Goal: Information Seeking & Learning: Learn about a topic

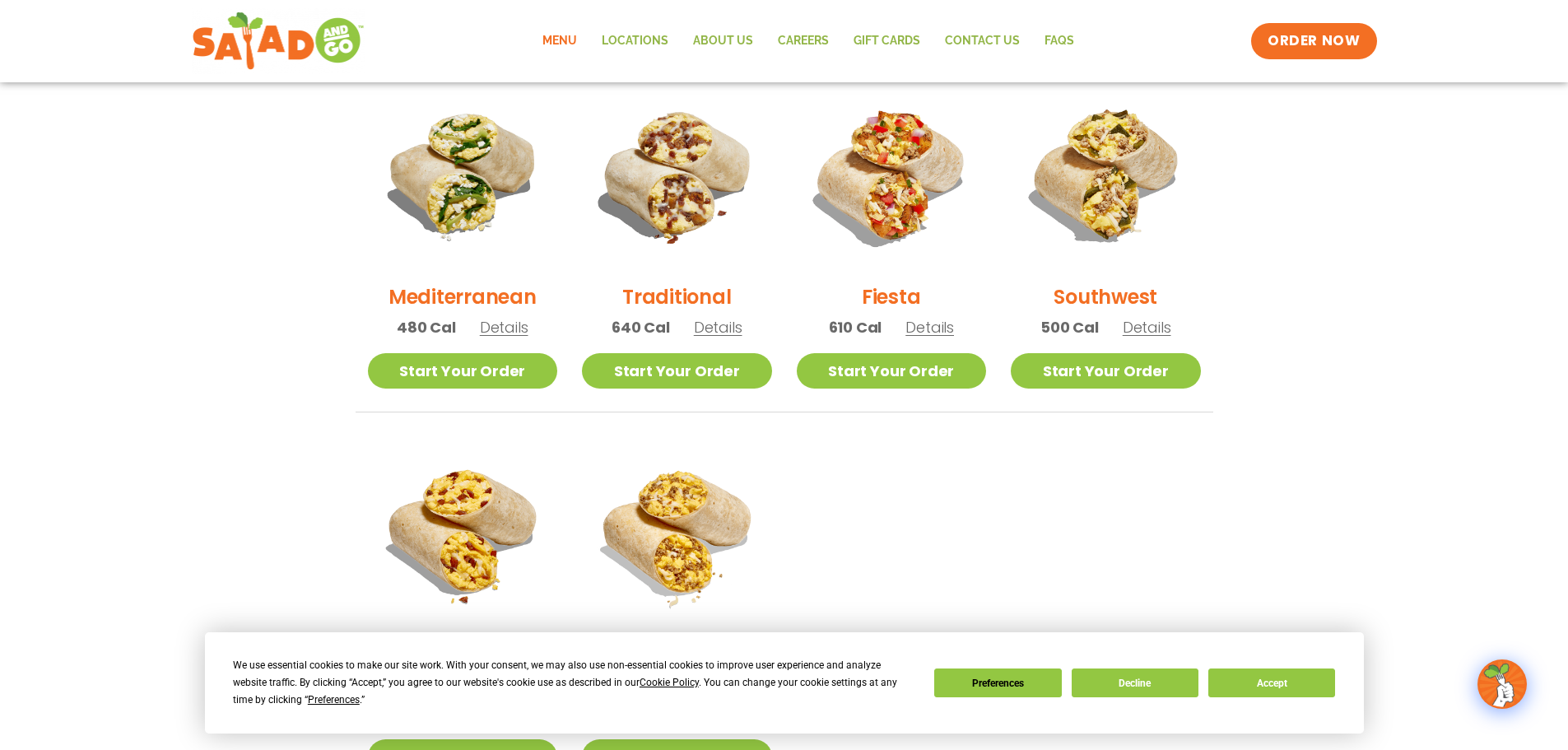
scroll to position [28, 0]
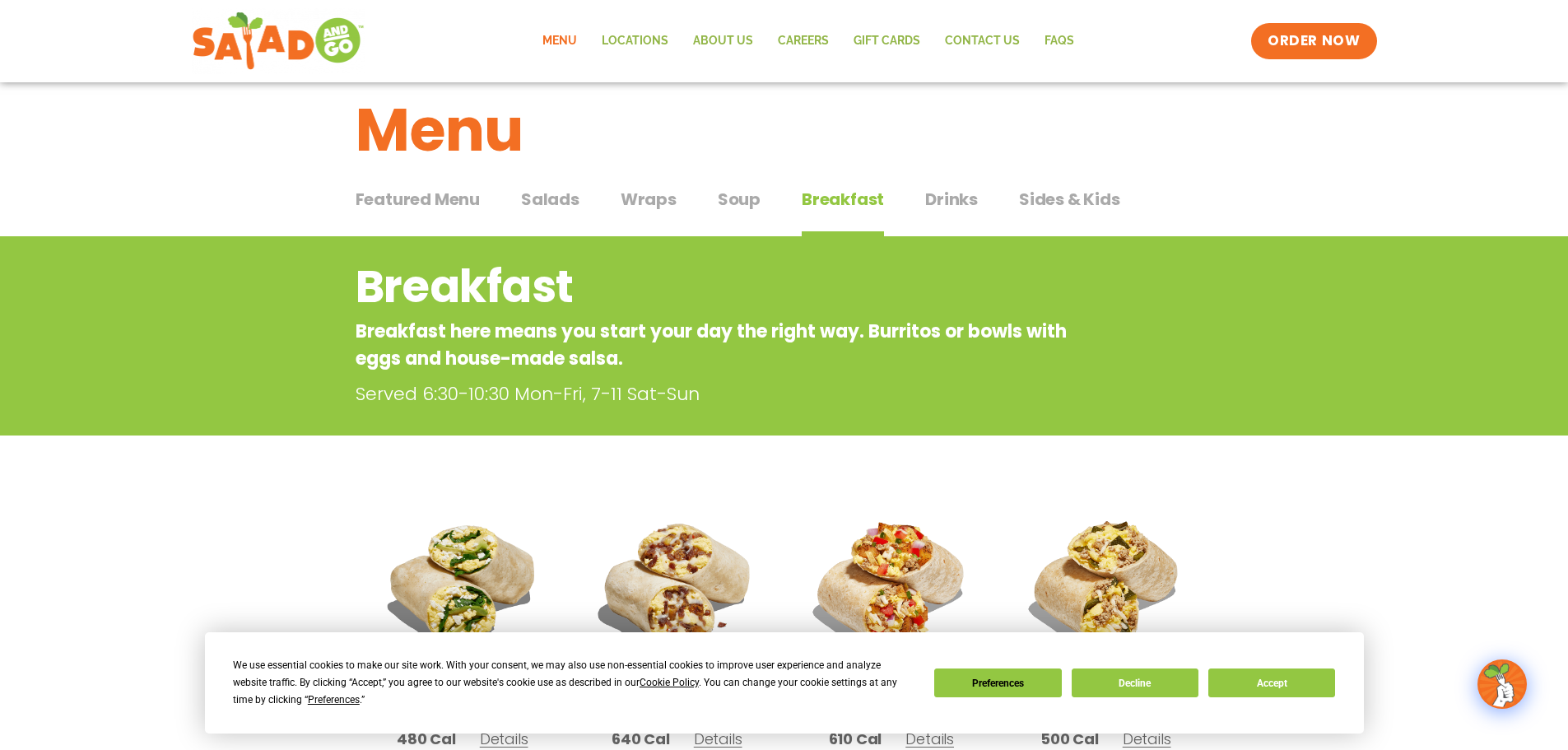
click at [652, 189] on span "Wraps" at bounding box center [648, 199] width 56 height 25
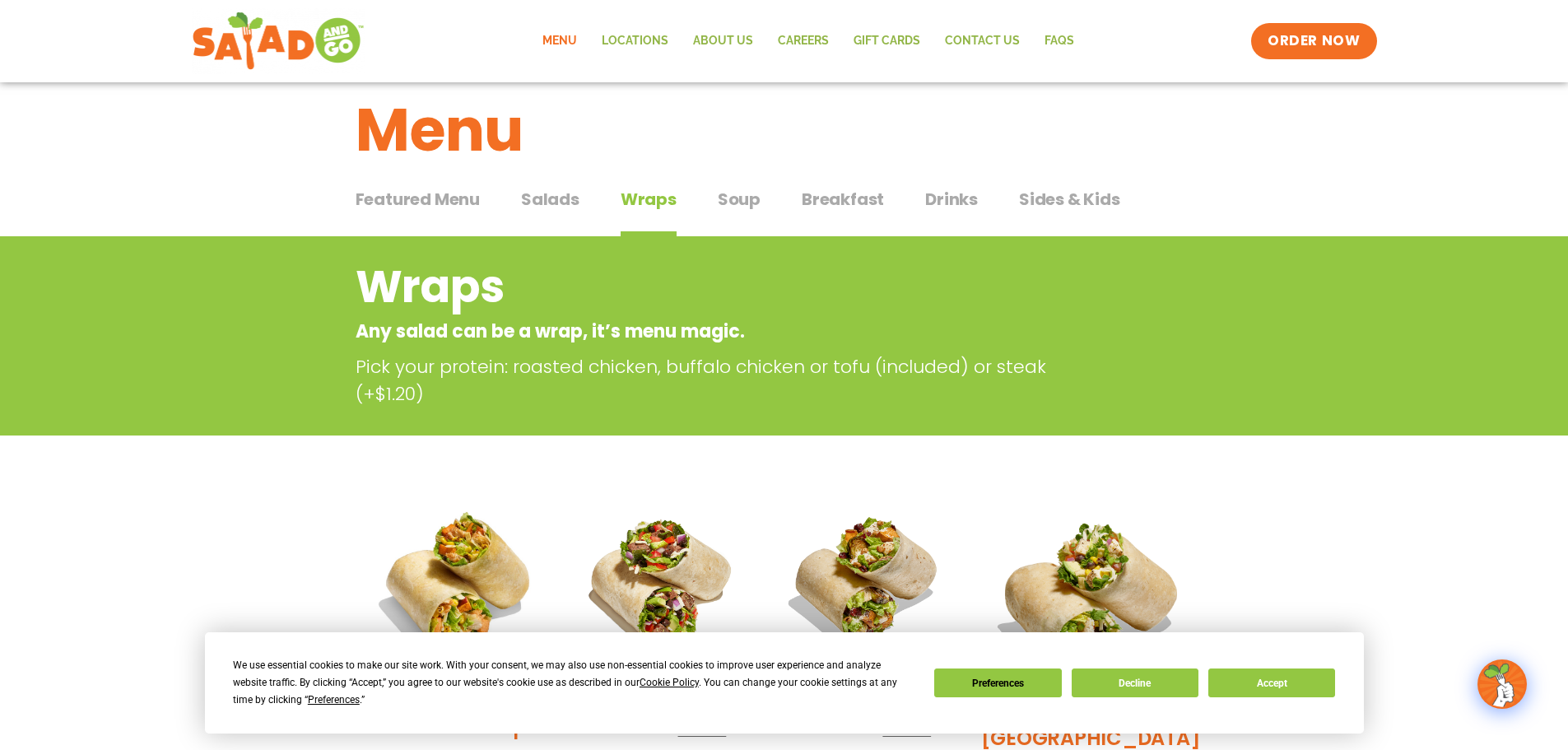
click at [554, 191] on span "Salads" at bounding box center [550, 199] width 58 height 25
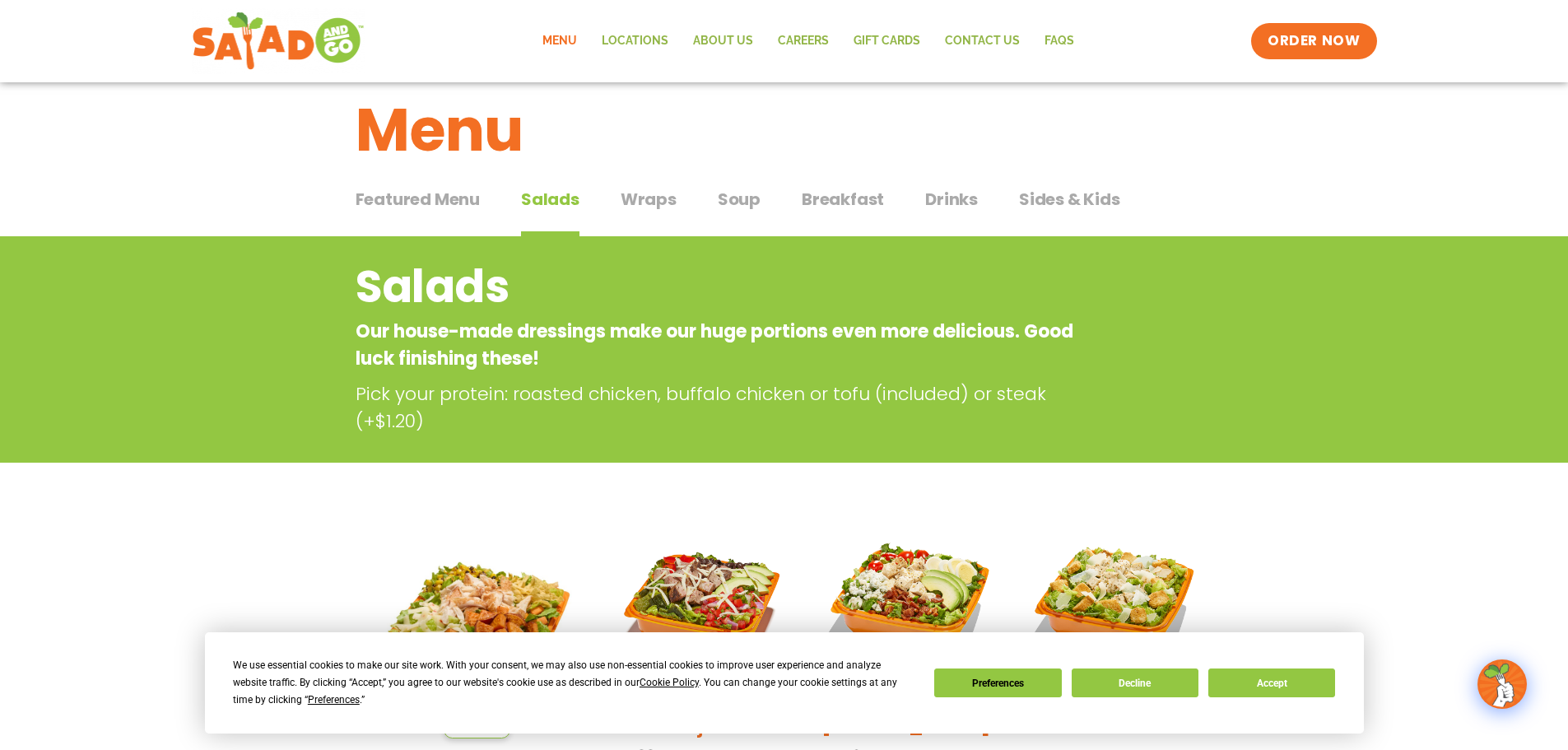
click at [834, 205] on span "Breakfast" at bounding box center [842, 199] width 82 height 25
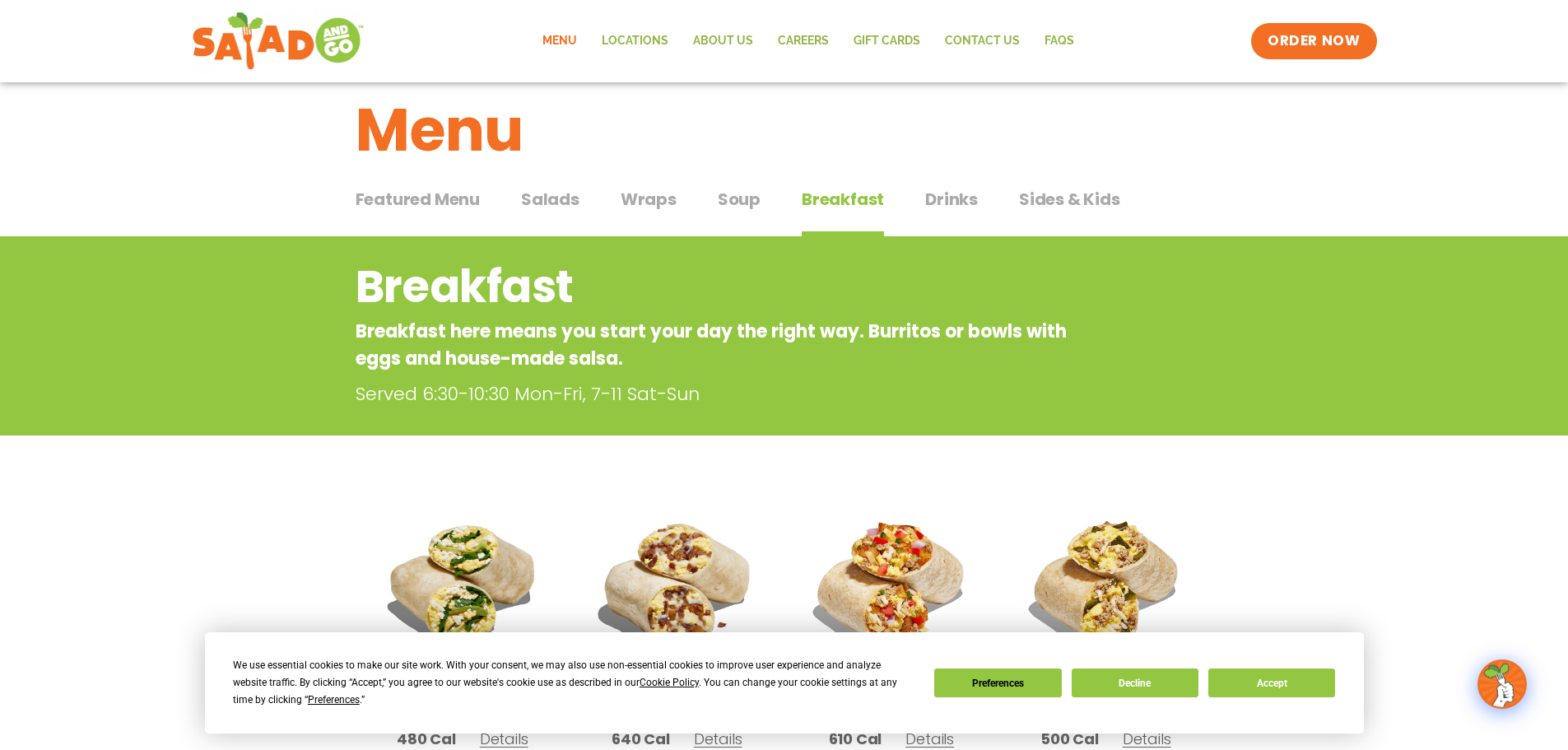
click at [926, 201] on span "Drinks" at bounding box center [951, 199] width 52 height 25
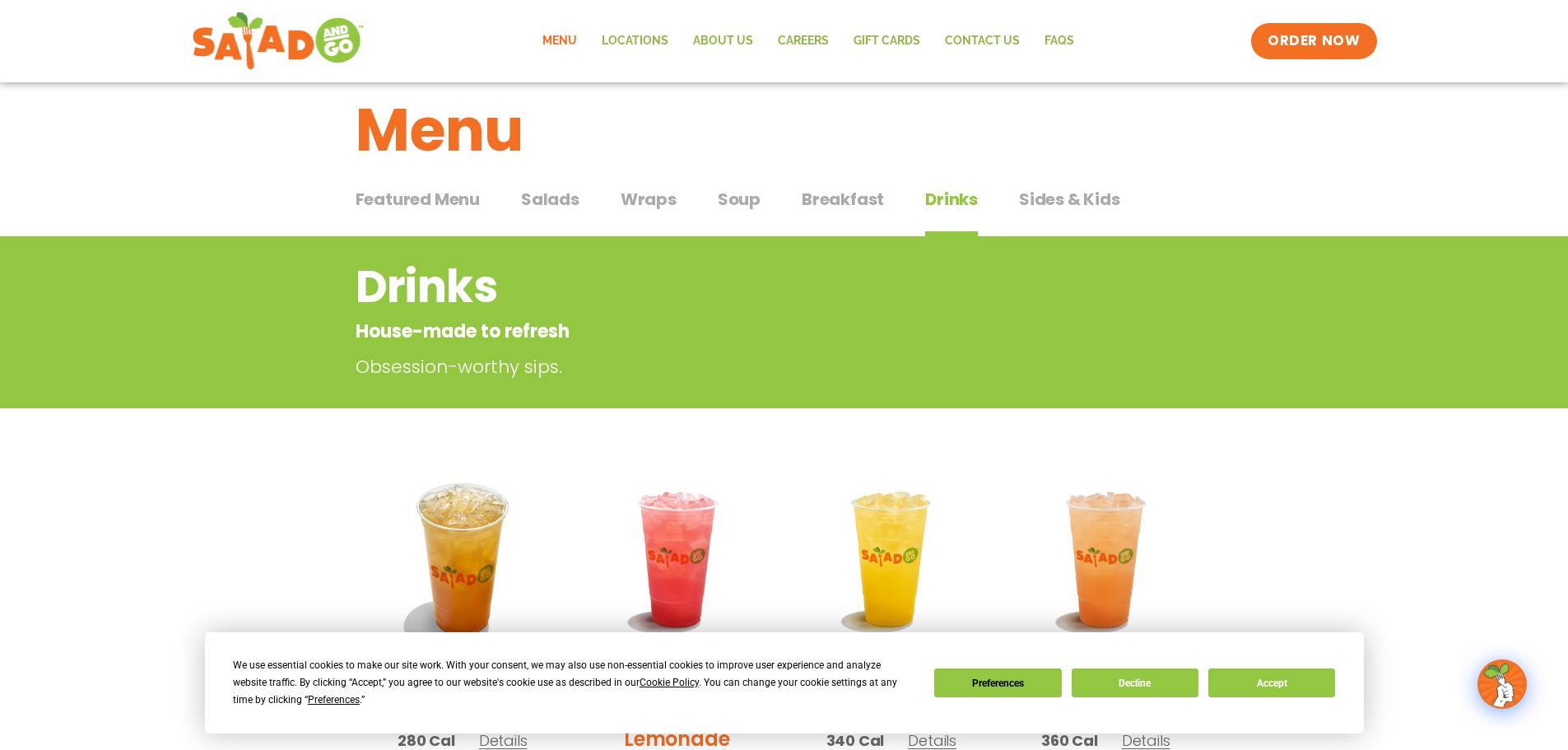
click at [747, 192] on span "Soup" at bounding box center [739, 199] width 43 height 25
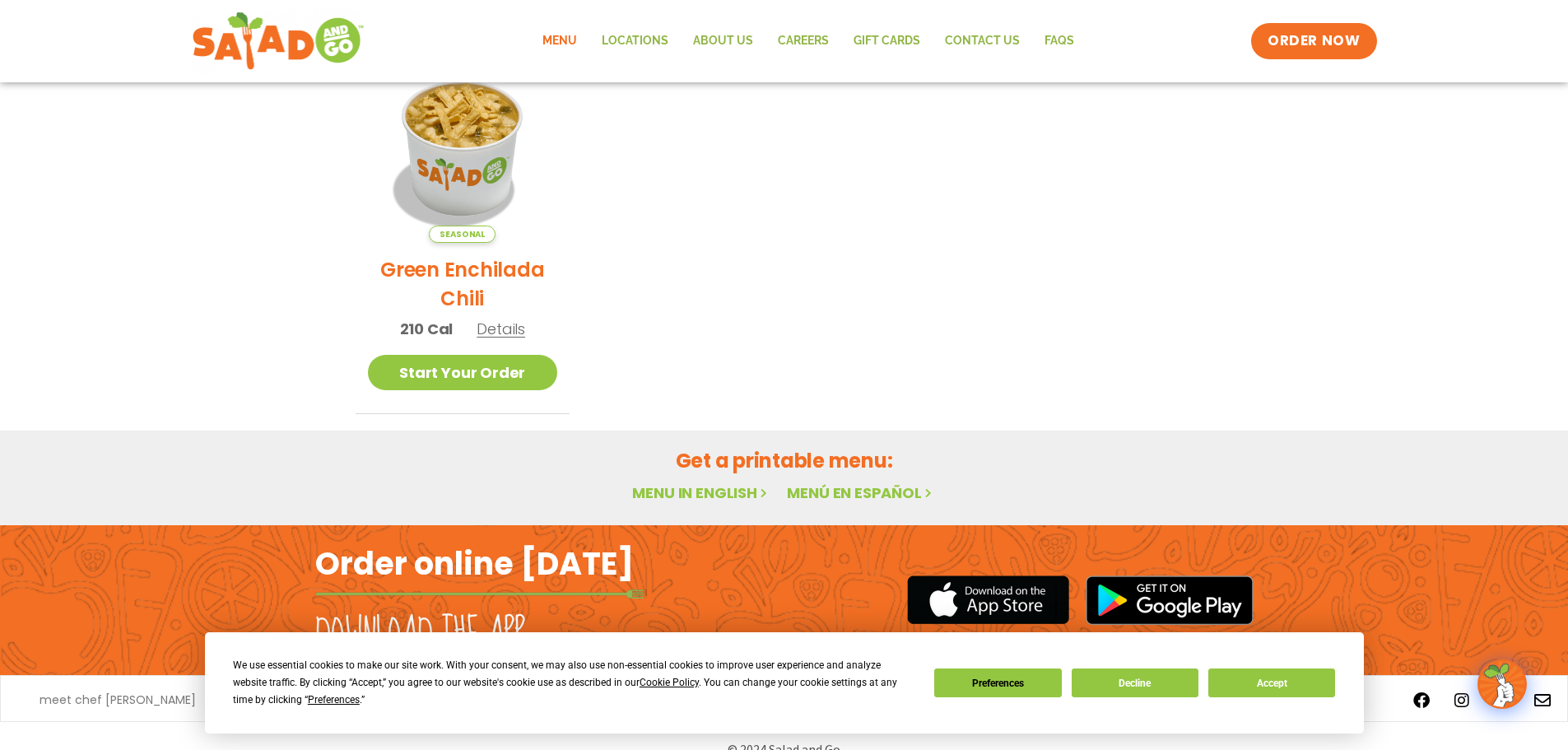
scroll to position [111, 0]
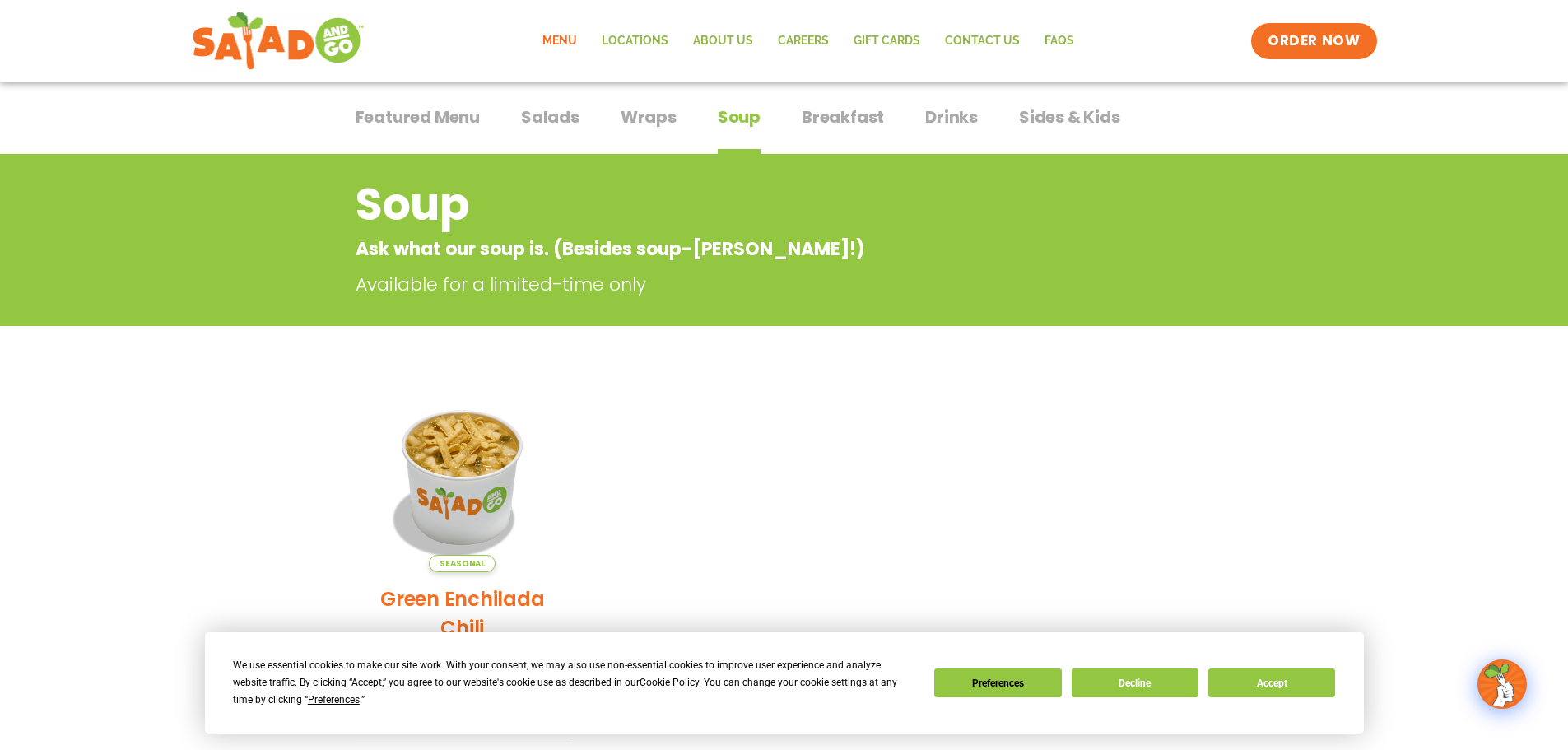
click at [522, 122] on span "Salads" at bounding box center [550, 117] width 58 height 25
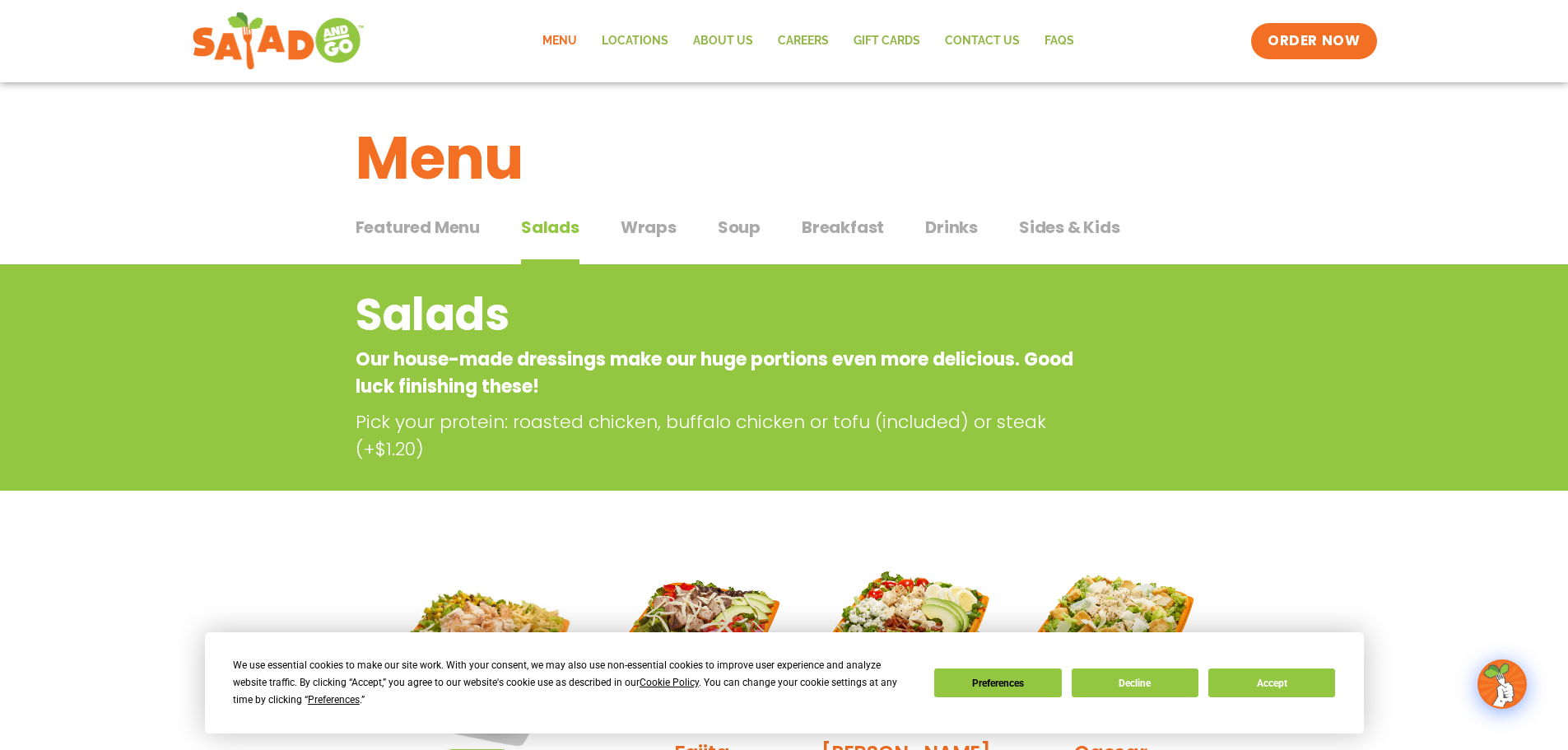
click at [435, 224] on span "Featured Menu" at bounding box center [417, 228] width 124 height 25
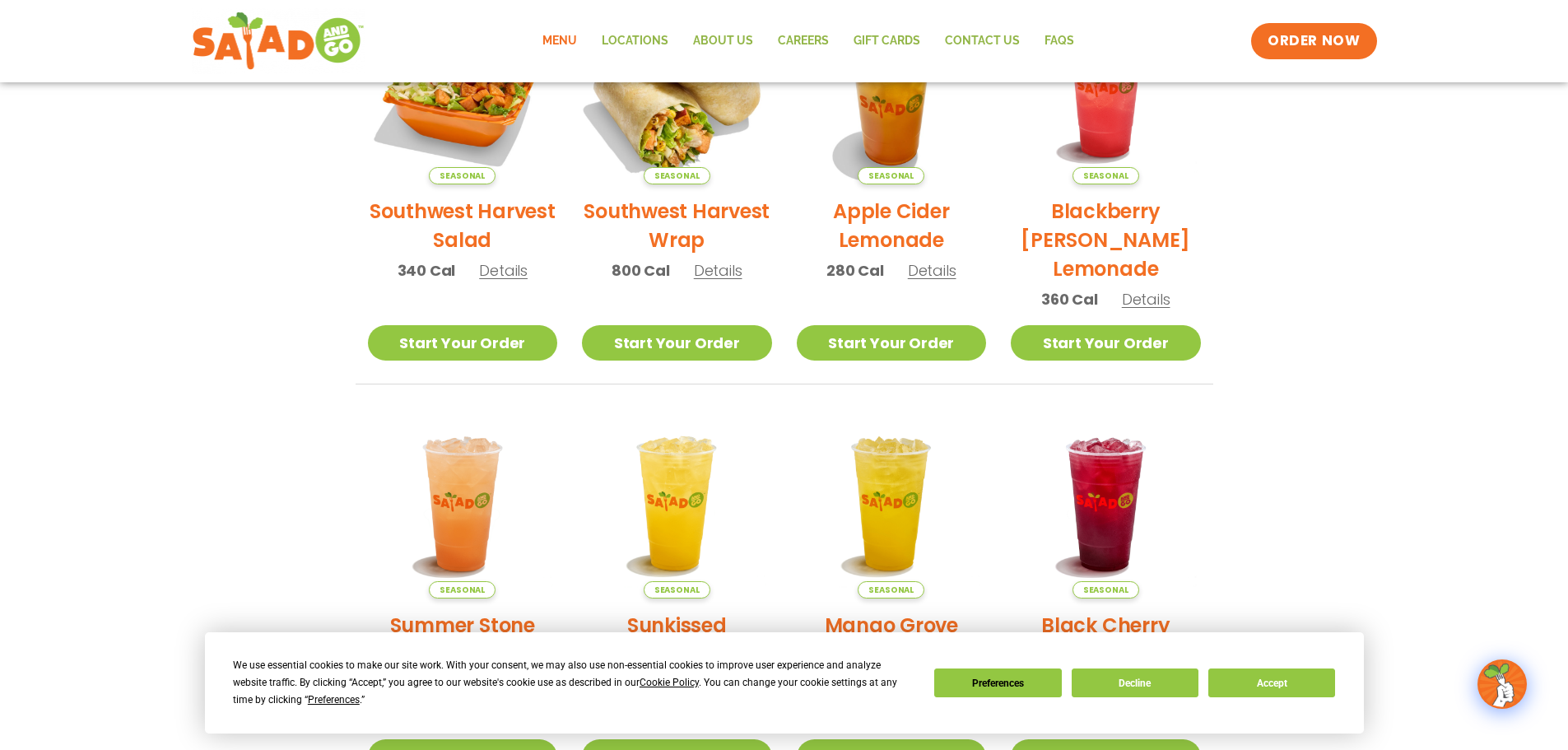
scroll to position [142, 0]
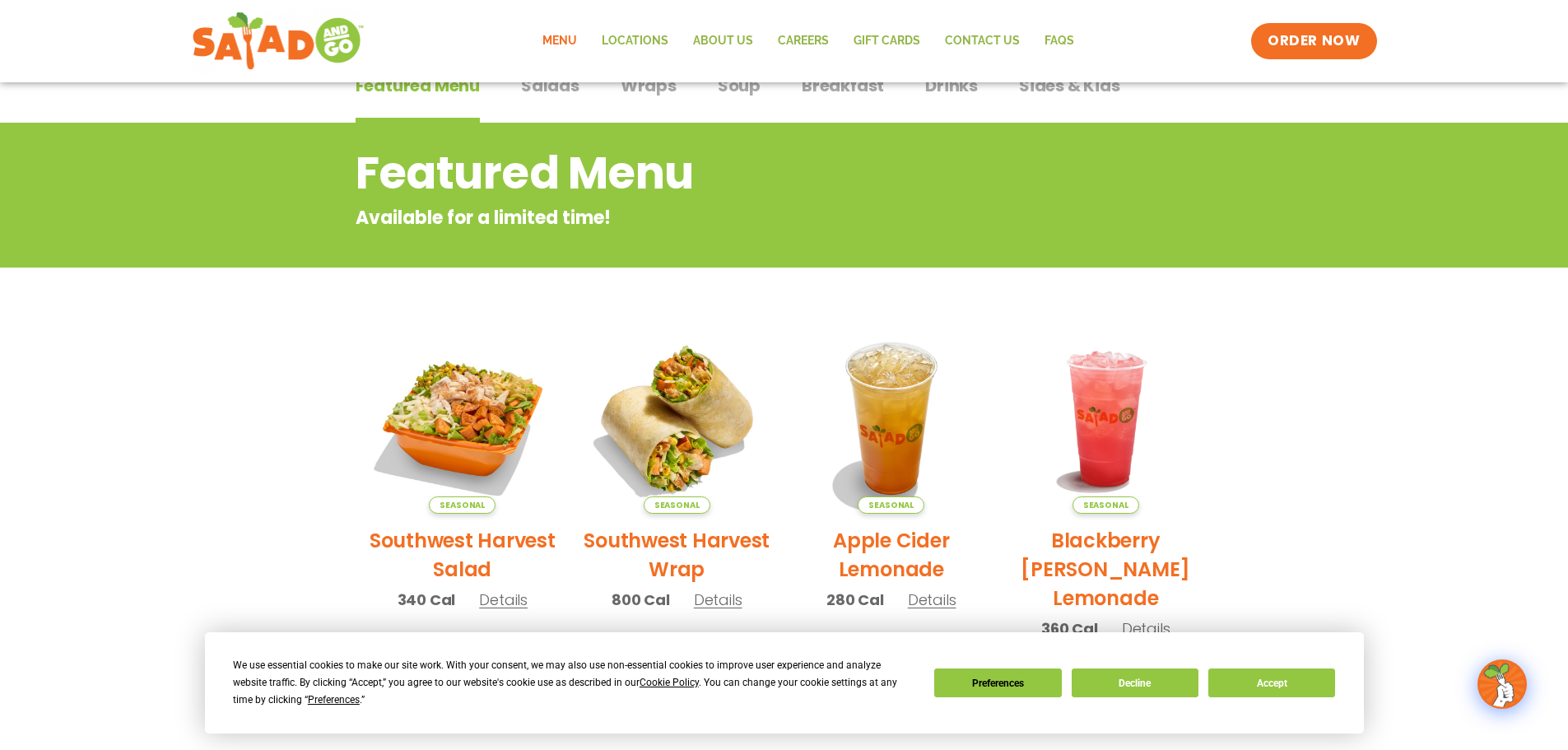
click at [554, 87] on span "Salads" at bounding box center [550, 86] width 58 height 25
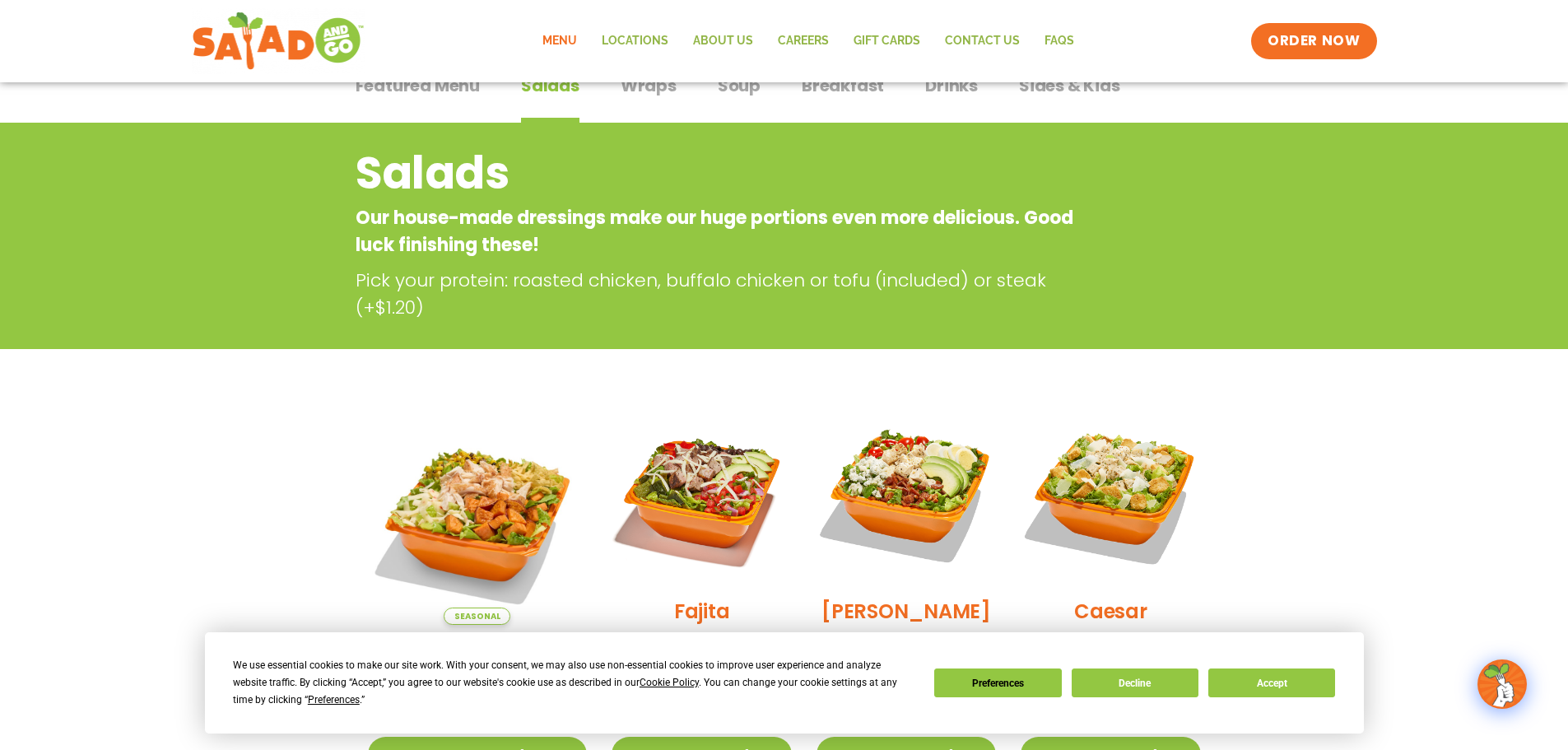
click at [1052, 99] on button "Sides & Kids Sides & Kids" at bounding box center [1069, 98] width 101 height 50
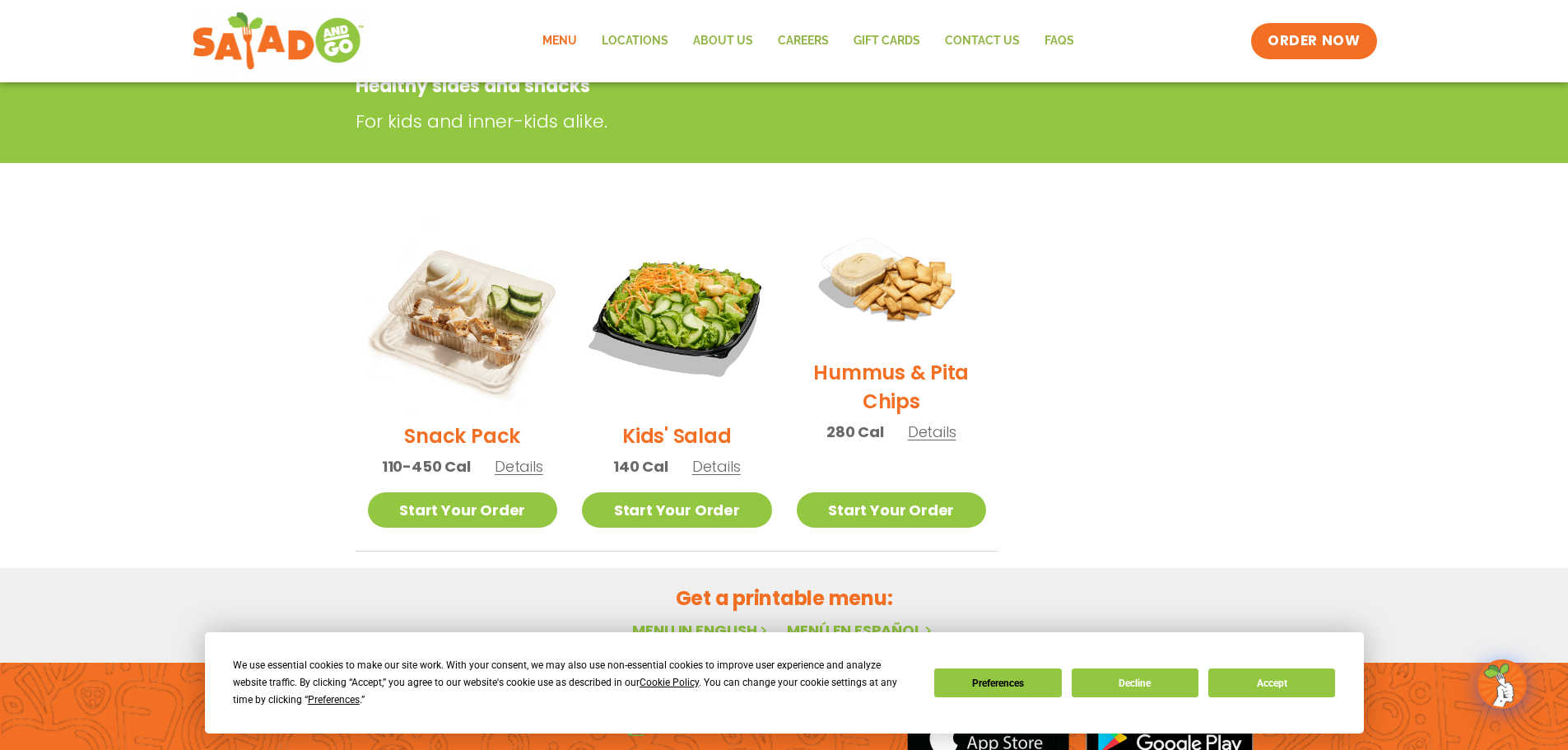
scroll to position [109, 0]
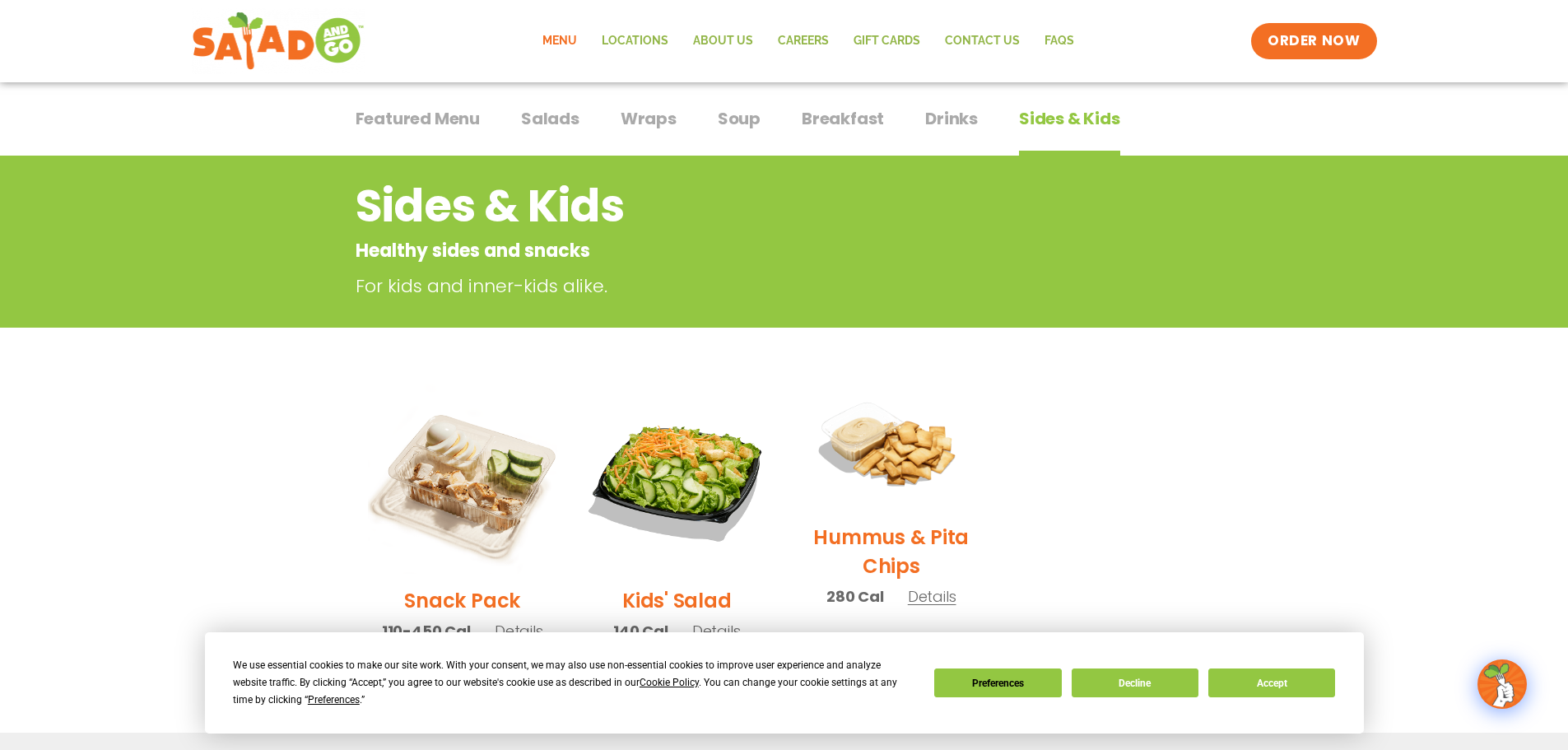
click at [953, 122] on span "Drinks" at bounding box center [951, 119] width 52 height 25
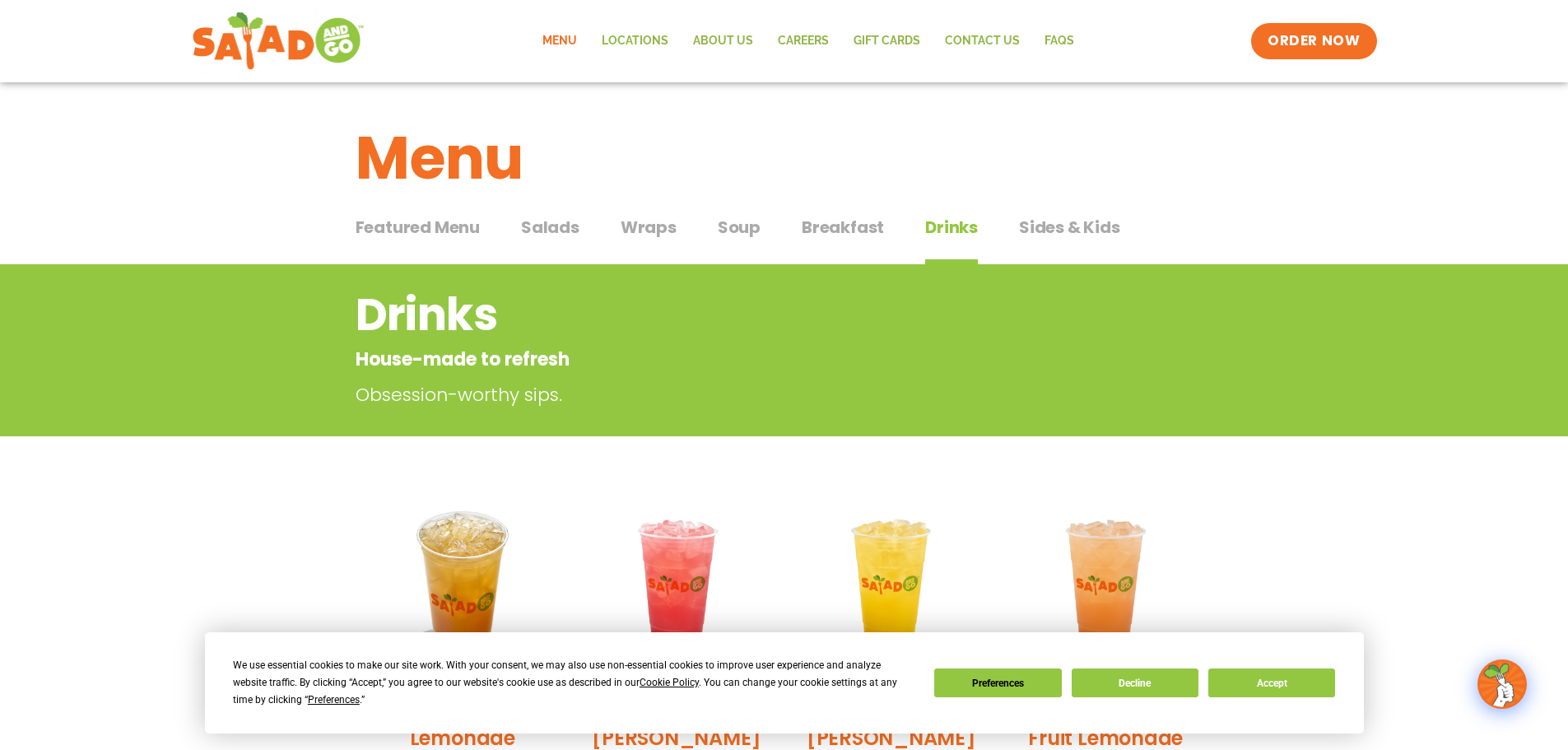
click at [1083, 218] on span "Sides & Kids" at bounding box center [1069, 228] width 101 height 25
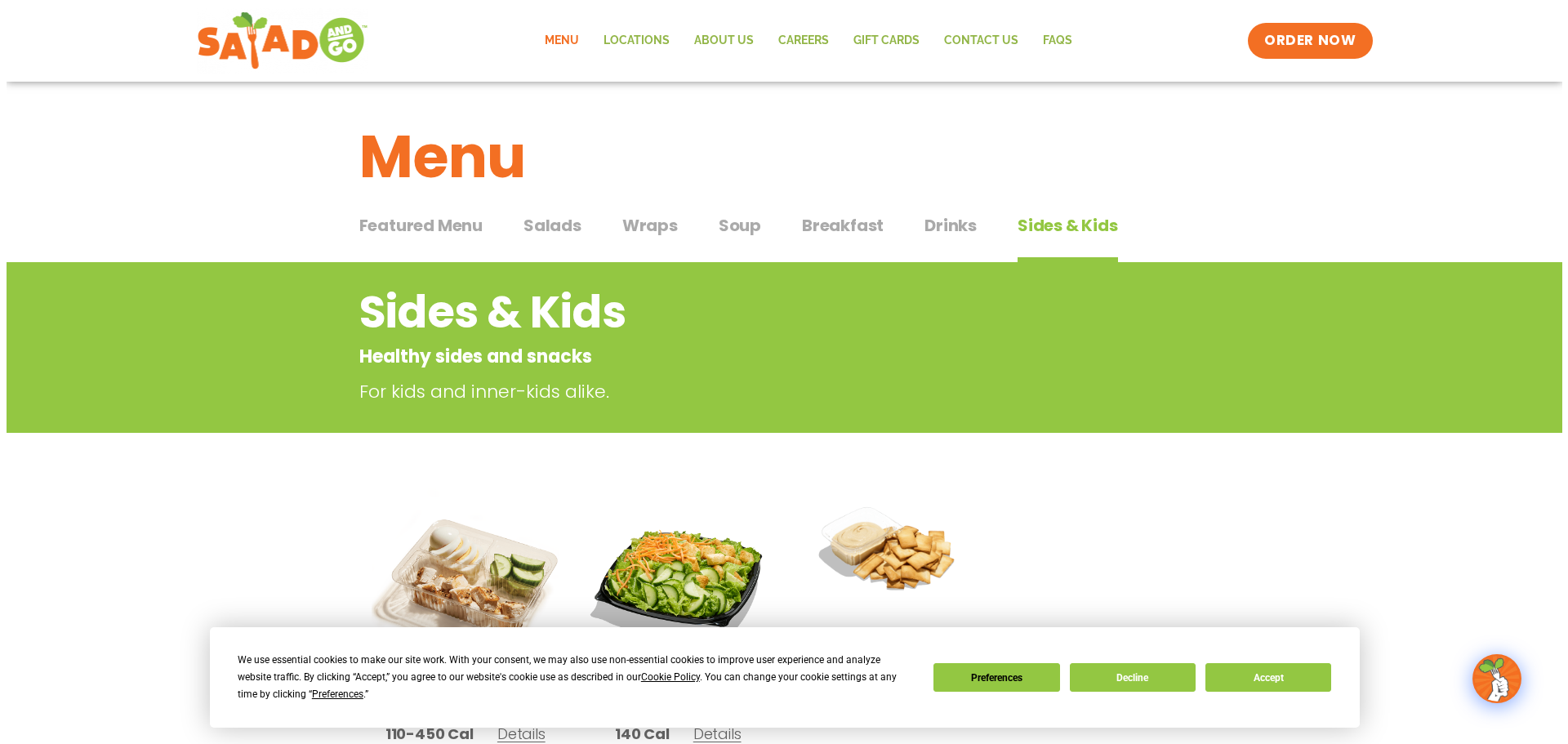
scroll to position [327, 0]
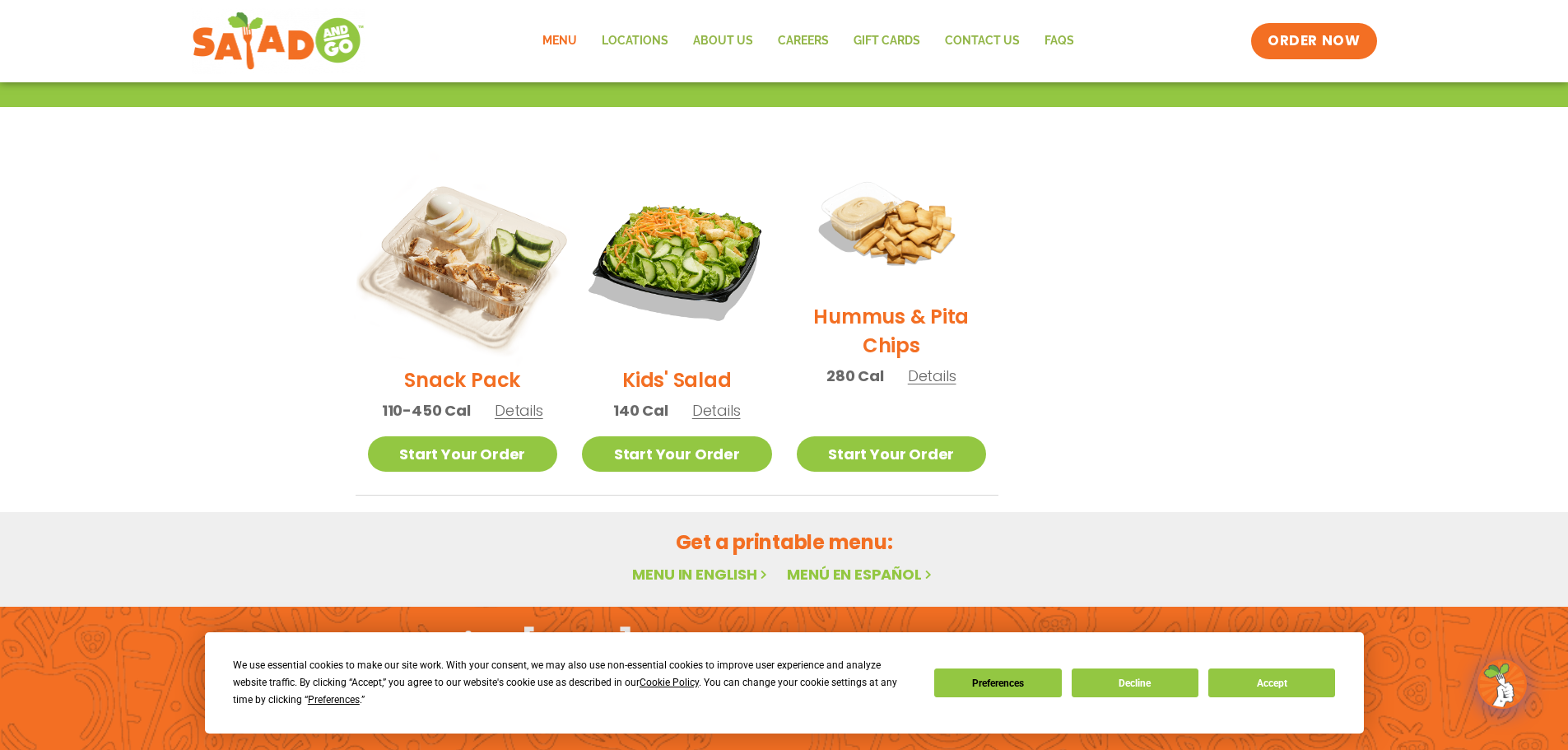
click at [463, 300] on img at bounding box center [462, 258] width 223 height 223
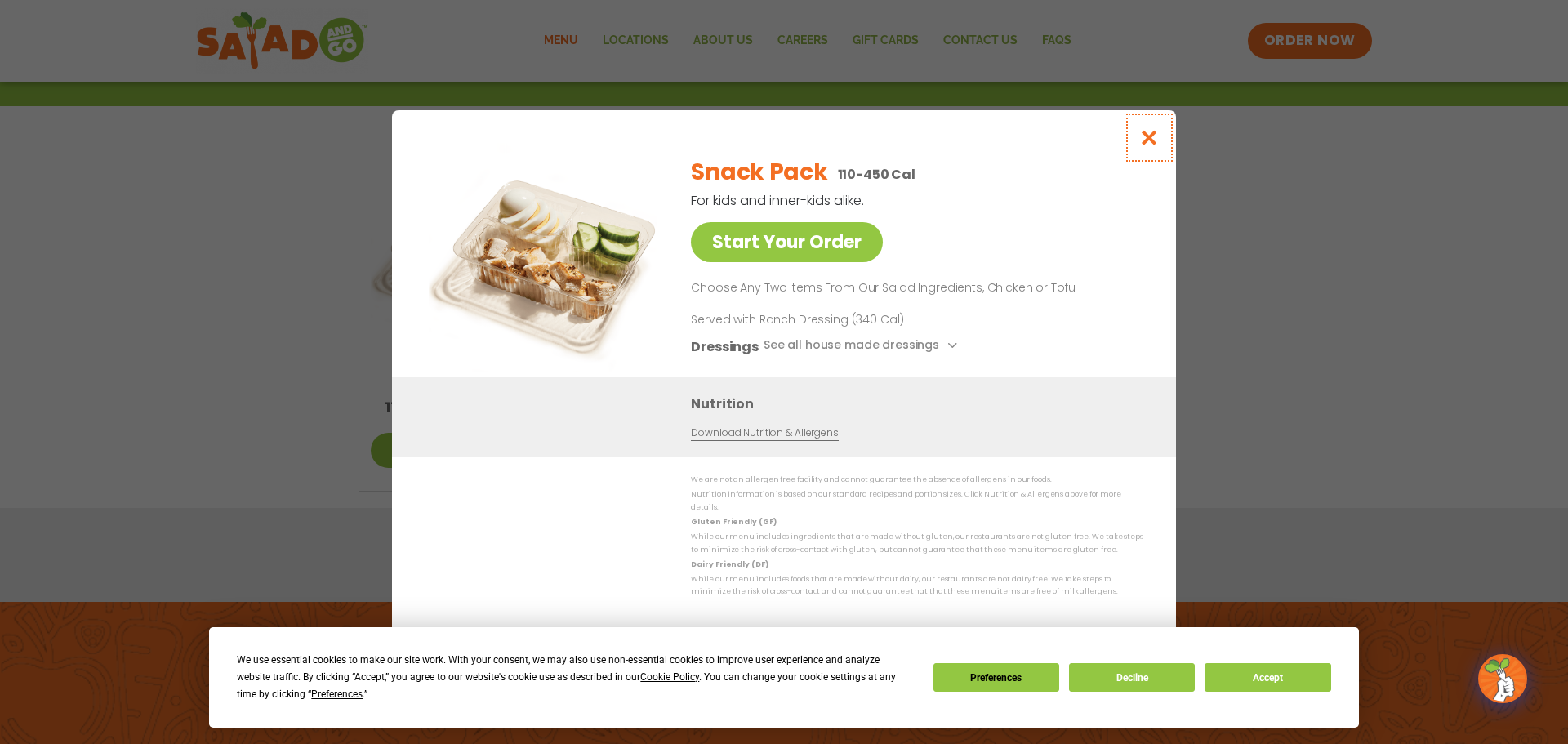
click at [1160, 135] on button "Close modal" at bounding box center [1150, 137] width 53 height 54
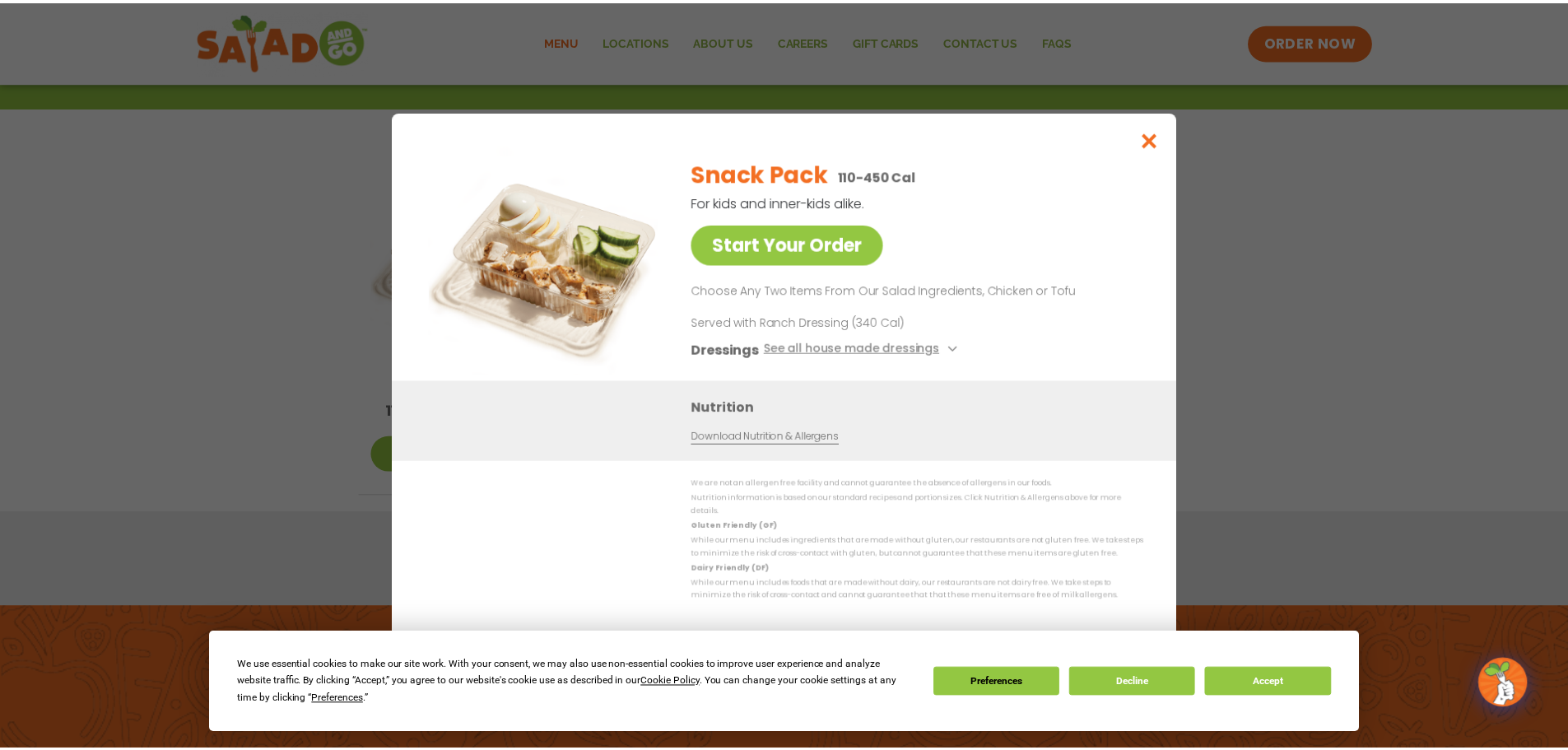
scroll to position [264, 0]
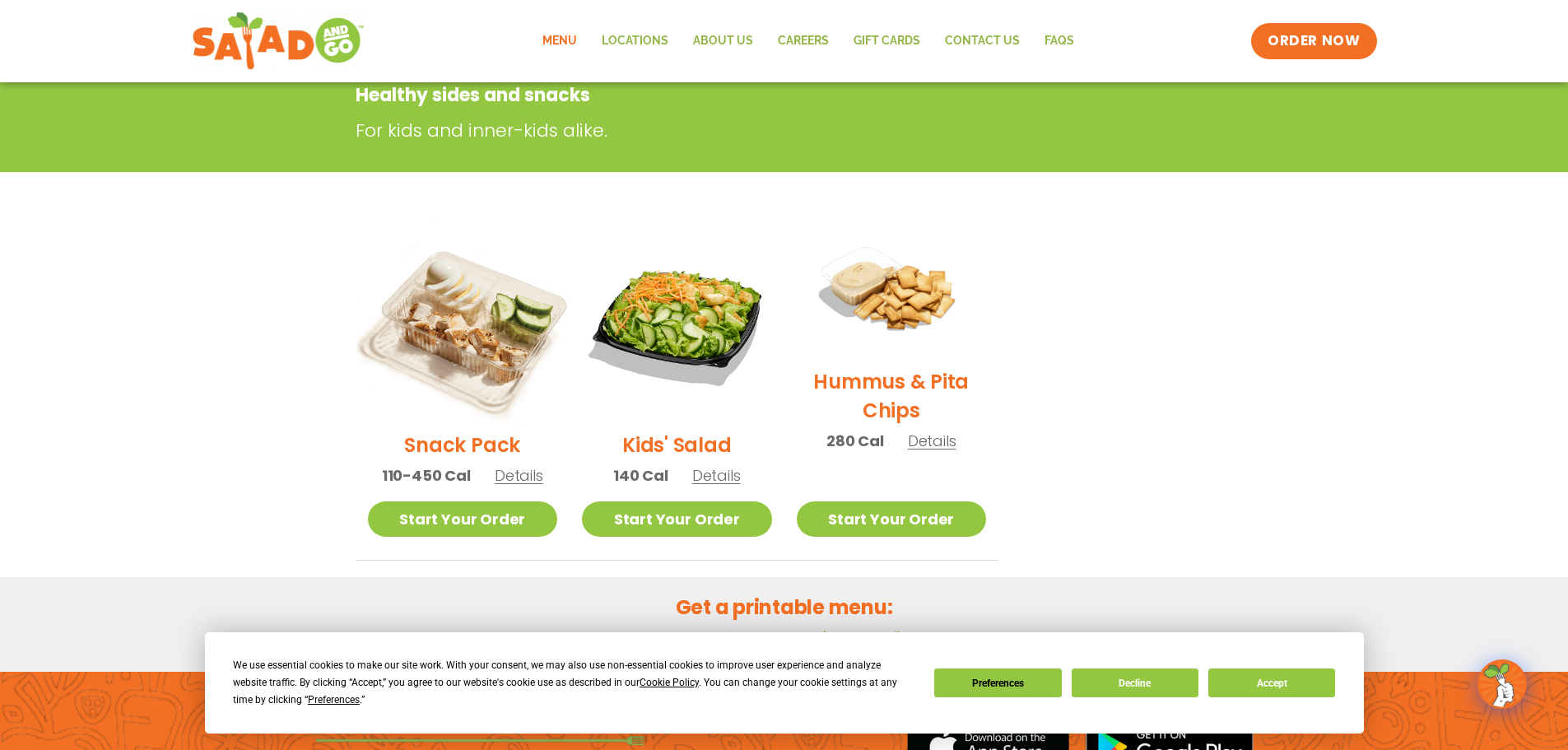
click at [484, 296] on img at bounding box center [462, 323] width 223 height 223
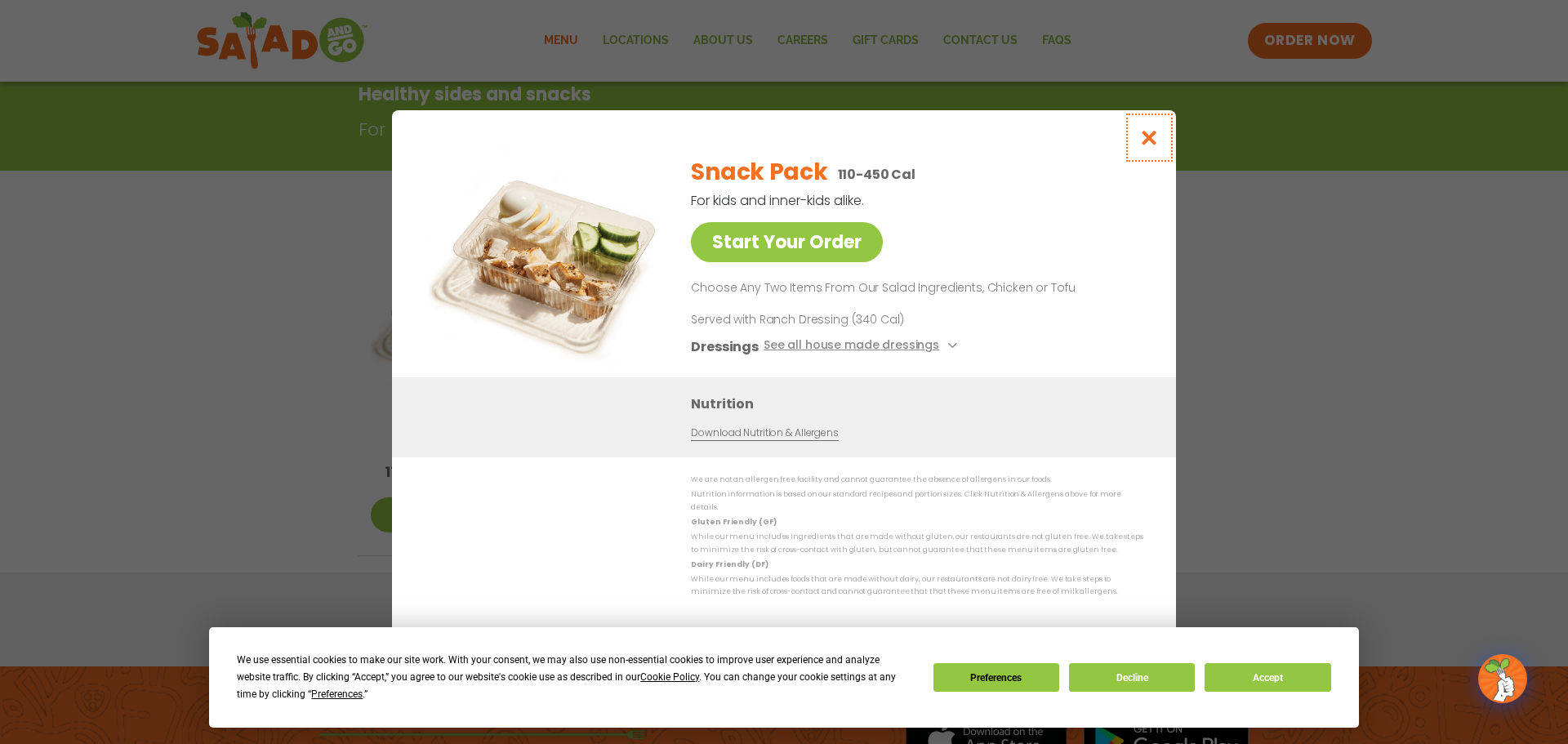
click at [1160, 138] on button "Close modal" at bounding box center [1150, 137] width 53 height 54
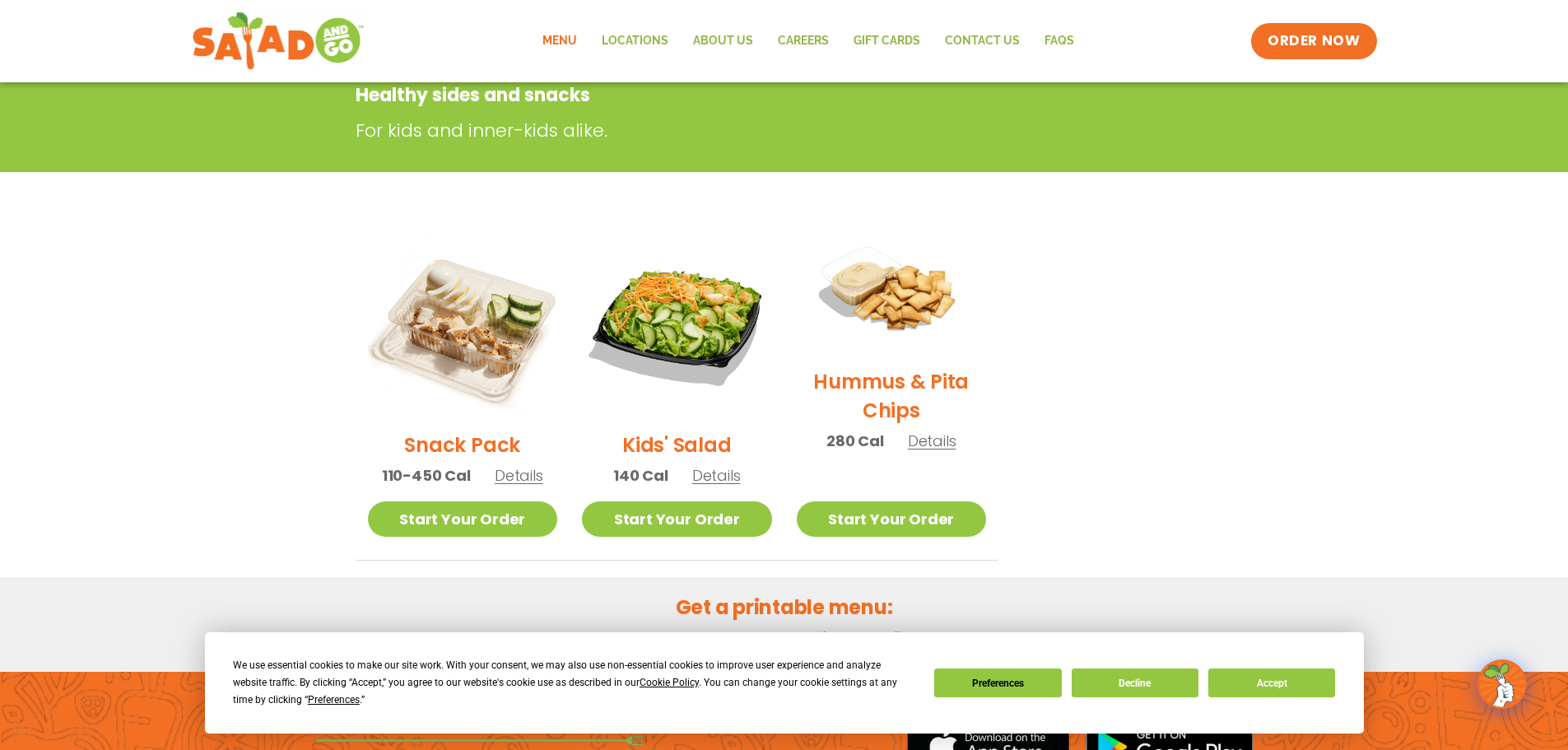
scroll to position [0, 0]
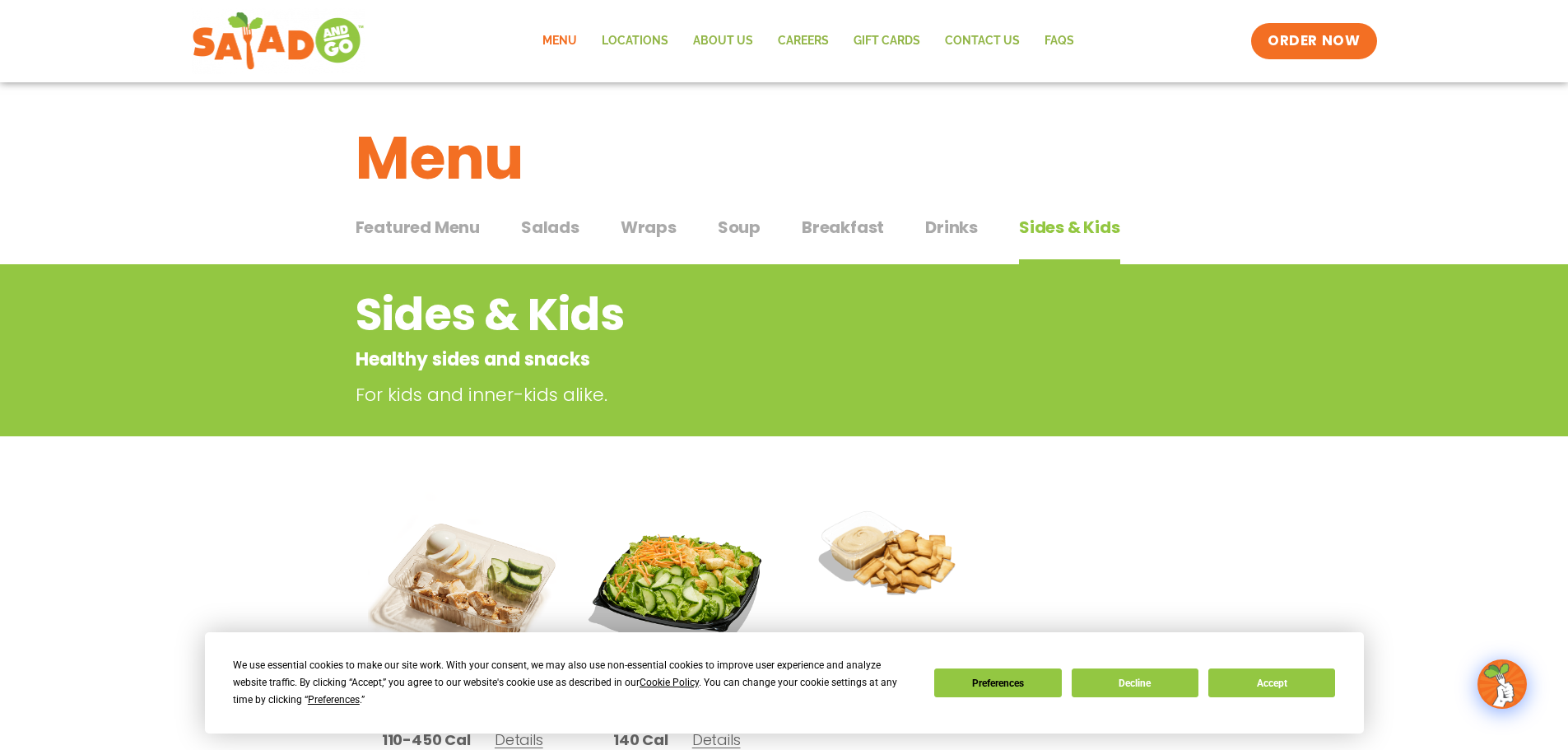
click at [407, 236] on span "Featured Menu" at bounding box center [417, 228] width 124 height 25
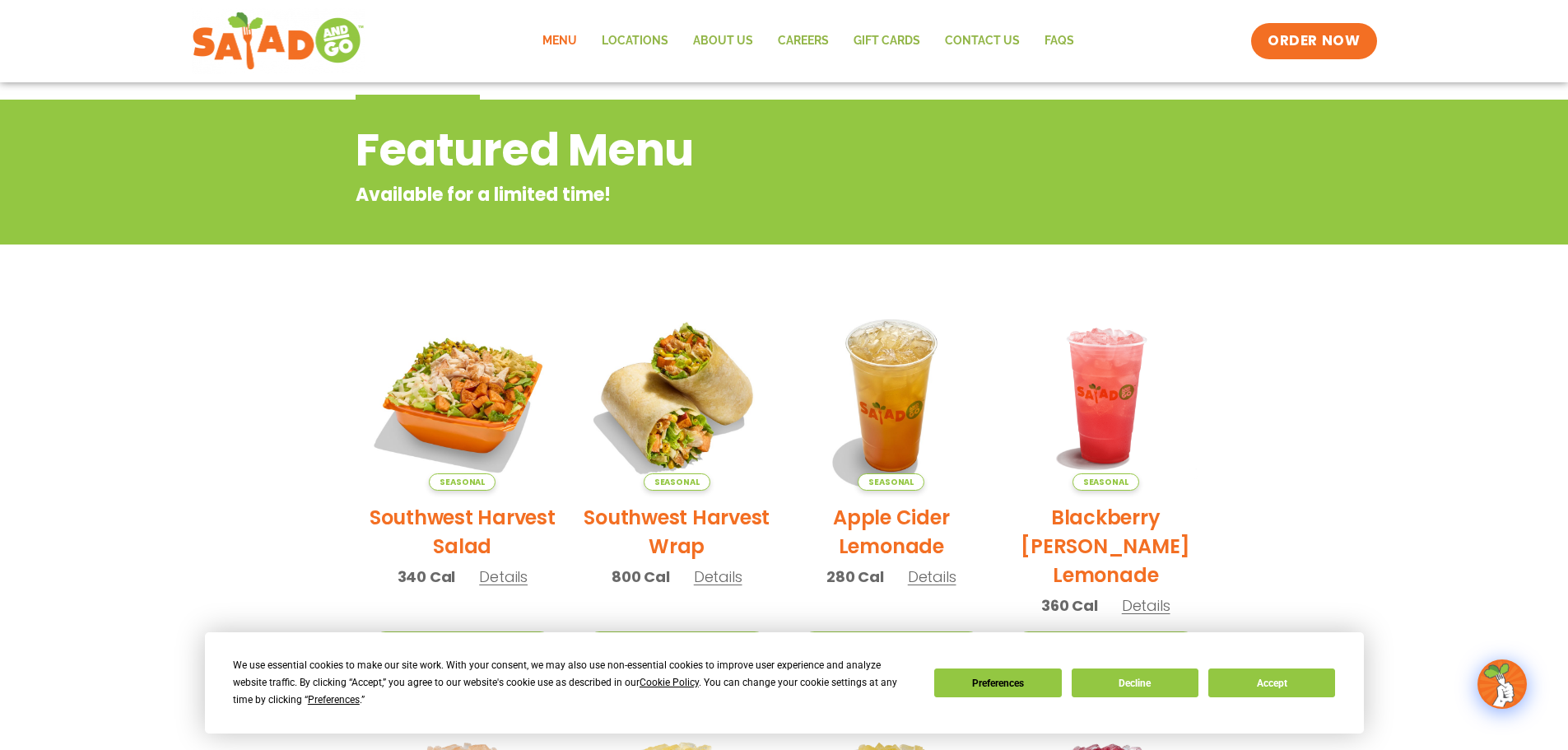
scroll to position [82, 0]
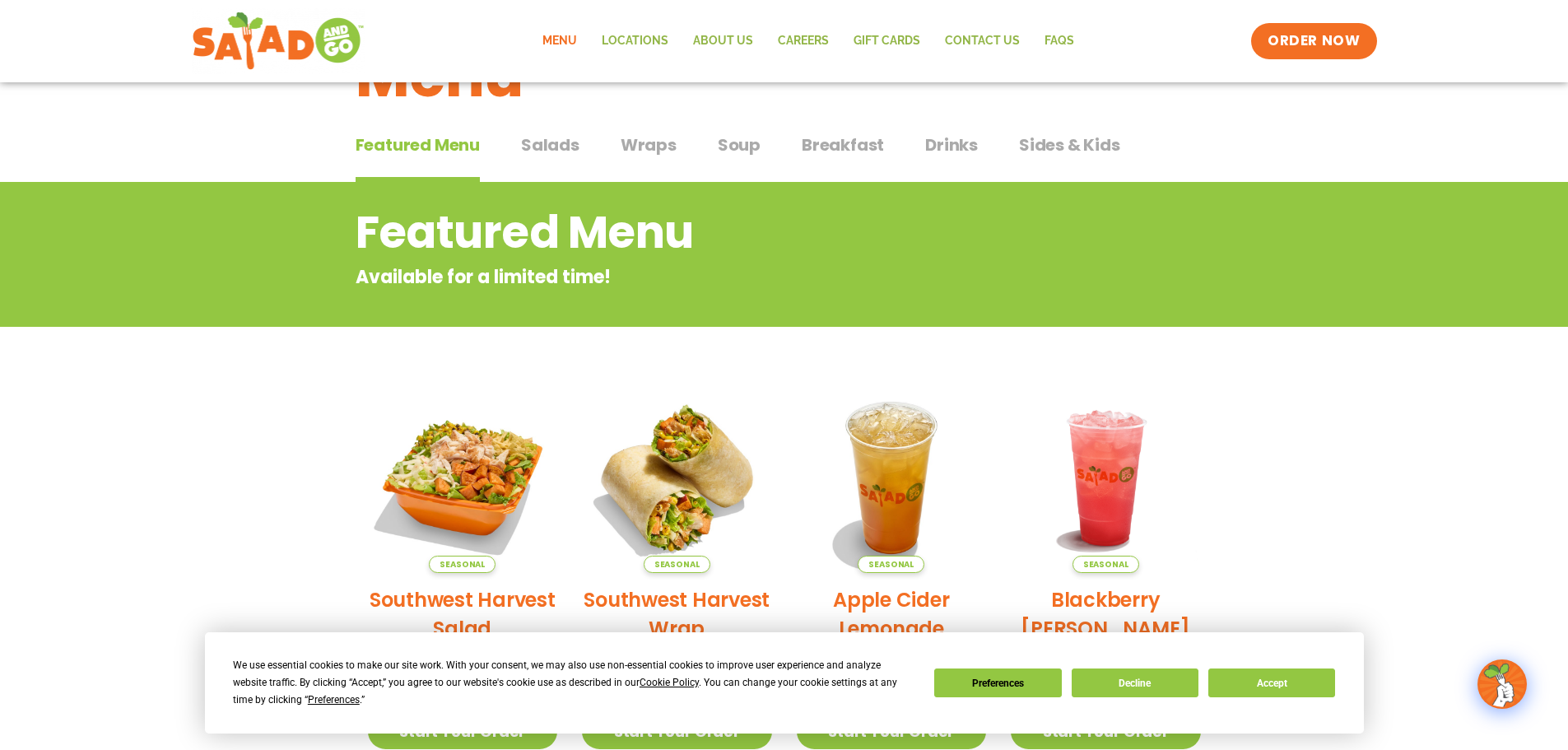
click at [571, 157] on button "Salads Salads" at bounding box center [550, 158] width 58 height 50
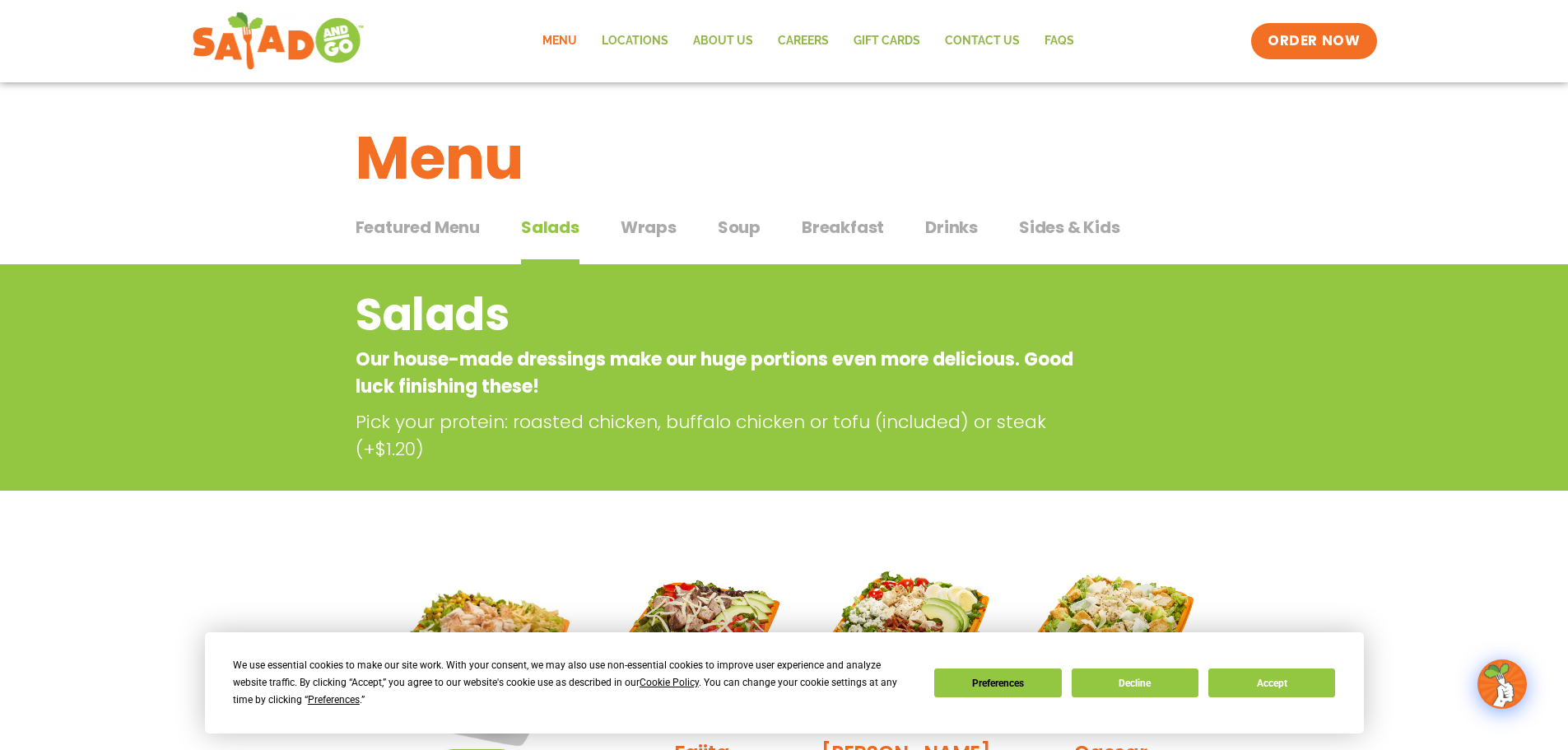
click at [926, 222] on span "Drinks" at bounding box center [951, 228] width 52 height 25
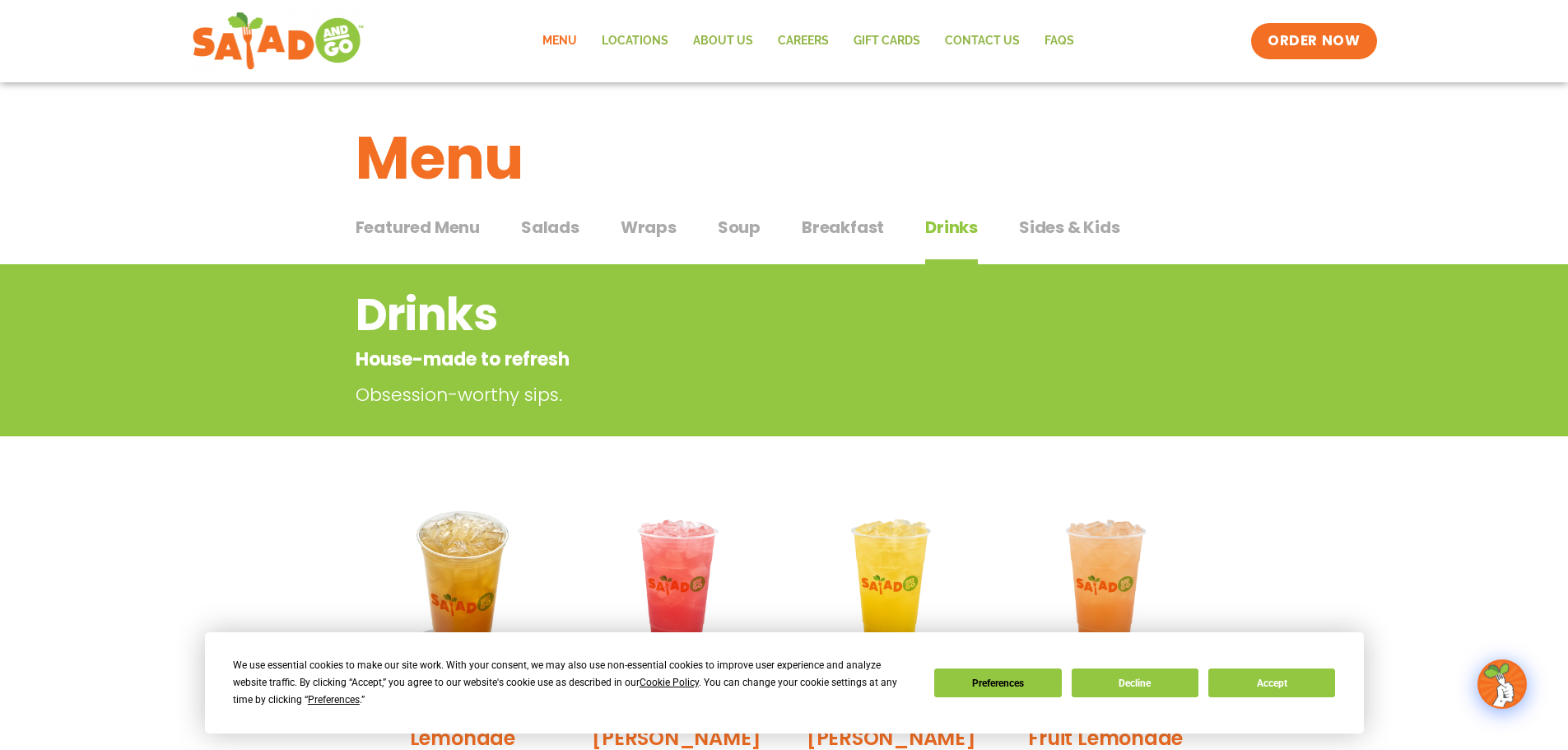
click at [1042, 227] on span "Sides & Kids" at bounding box center [1069, 228] width 101 height 25
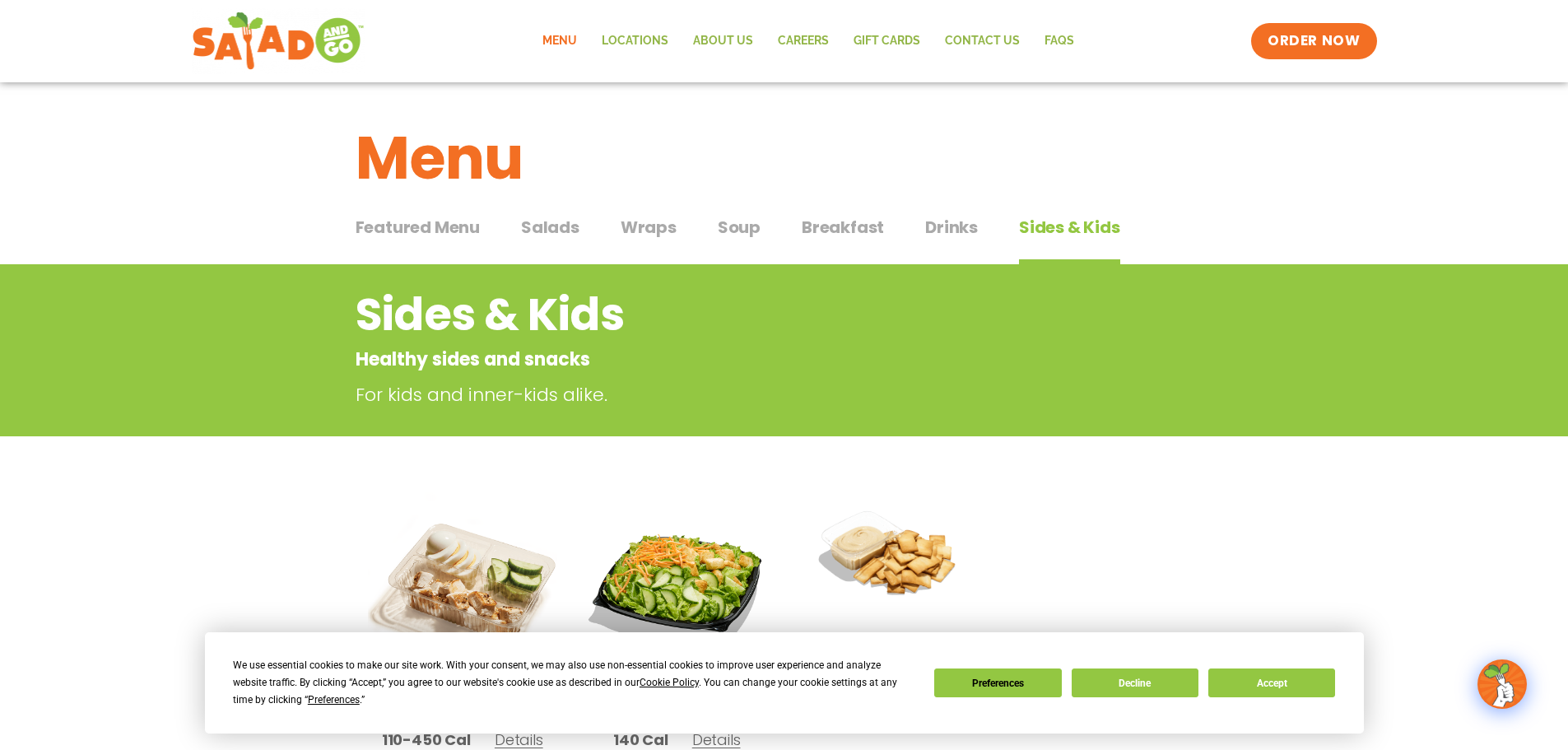
scroll to position [165, 0]
